Goal: Task Accomplishment & Management: Use online tool/utility

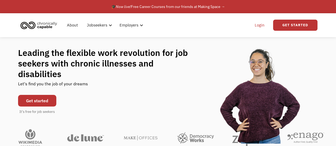
click at [261, 27] on link "Login" at bounding box center [259, 25] width 16 height 17
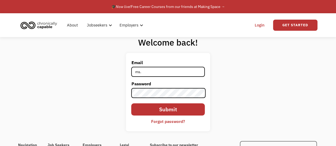
type input "ms.ulrich@yahoo.com"
click at [158, 108] on input "Submit" at bounding box center [167, 110] width 73 height 12
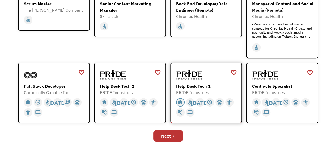
scroll to position [186, 0]
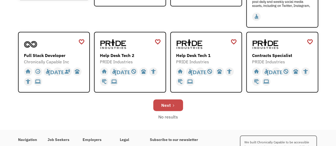
click at [169, 107] on div "Next" at bounding box center [166, 105] width 10 height 6
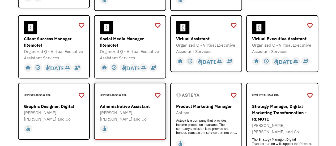
scroll to position [186, 0]
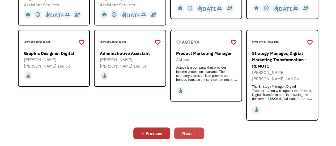
click at [186, 130] on div "Next" at bounding box center [187, 133] width 10 height 6
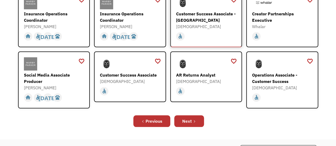
scroll to position [186, 0]
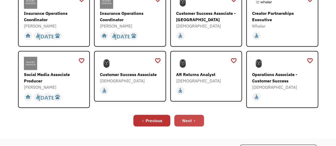
click at [190, 118] on div "Next" at bounding box center [187, 121] width 10 height 6
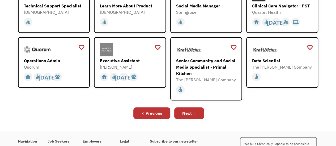
scroll to position [133, 0]
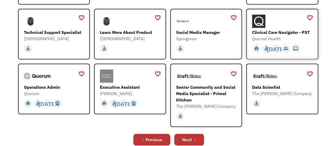
click at [285, 37] on div "Quartet Health" at bounding box center [283, 39] width 62 height 6
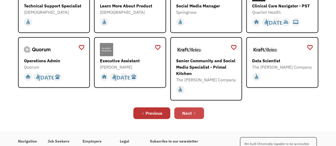
click at [193, 112] on link "Next" at bounding box center [189, 114] width 30 height 12
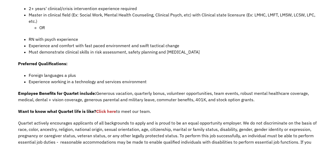
scroll to position [345, 0]
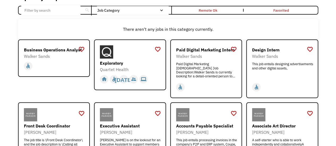
scroll to position [53, 0]
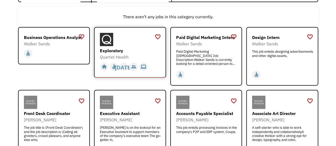
click at [111, 44] on img at bounding box center [106, 39] width 13 height 13
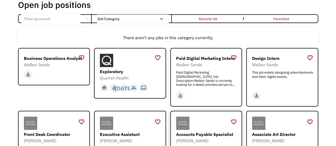
scroll to position [27, 0]
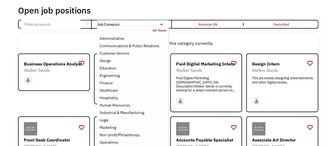
click at [142, 24] on div "Job Category" at bounding box center [132, 25] width 71 height 4
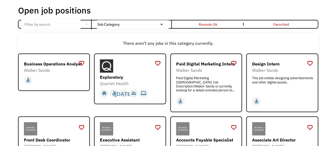
click at [142, 24] on div "Job Category" at bounding box center [132, 25] width 71 height 4
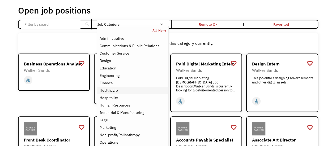
click at [106, 90] on div "Healthcare" at bounding box center [108, 90] width 18 height 6
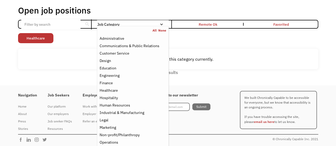
click at [204, 43] on div "Non-profit/Philanthropy Other Transportation Technology Science Sales Operation…" at bounding box center [168, 38] width 300 height 11
click at [109, 93] on div "Healthcare" at bounding box center [108, 90] width 18 height 6
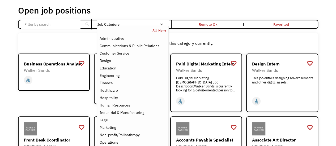
click at [246, 39] on div "There aren't any jobs in this category currently." at bounding box center [168, 43] width 300 height 20
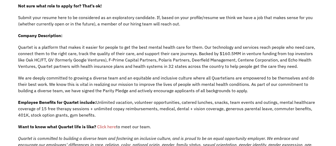
scroll to position [133, 0]
